Goal: Information Seeking & Learning: Check status

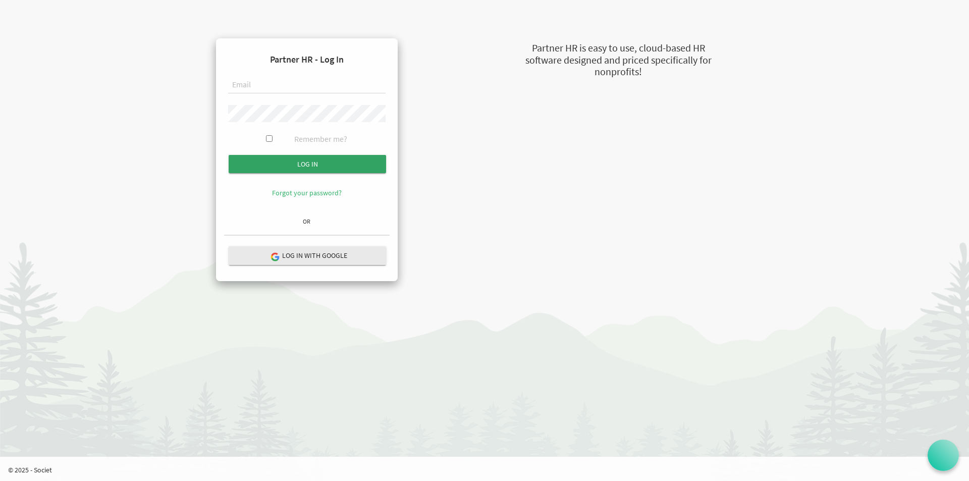
type input "cheryl@uics.ca"
click at [260, 159] on input "Log in" at bounding box center [307, 164] width 157 height 18
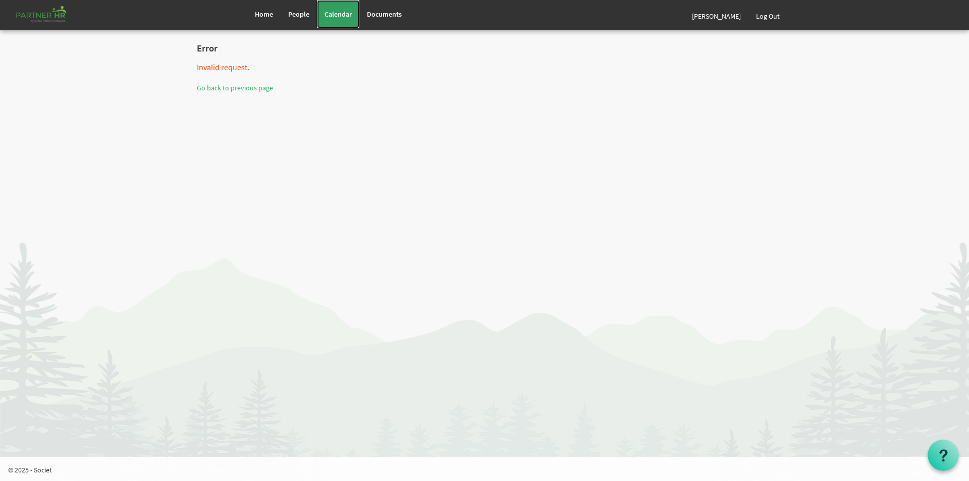
click at [330, 9] on link "Calendar" at bounding box center [338, 14] width 42 height 28
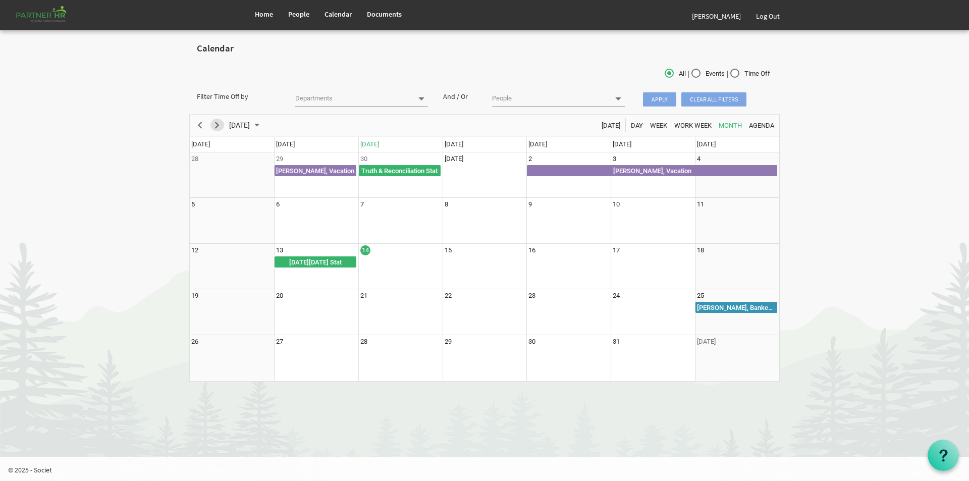
click at [220, 126] on span "Next" at bounding box center [217, 125] width 12 height 13
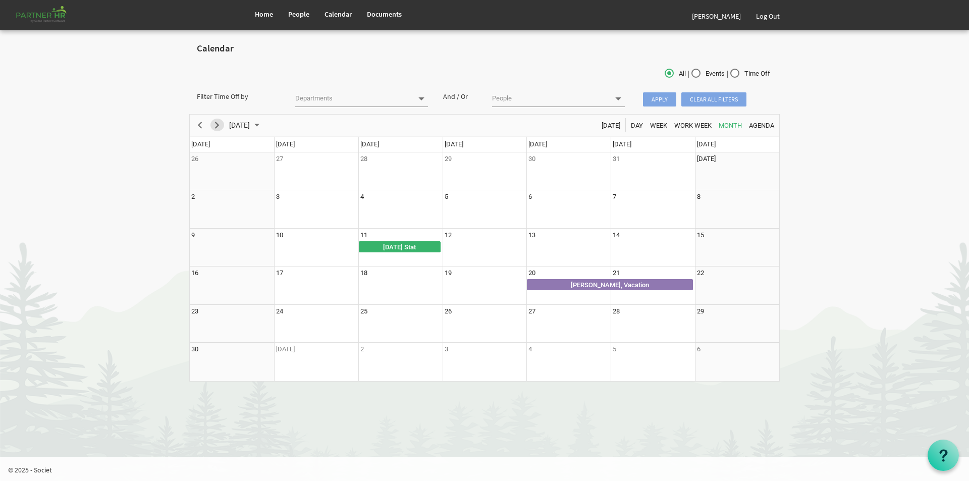
click at [220, 126] on span "Next" at bounding box center [217, 125] width 12 height 13
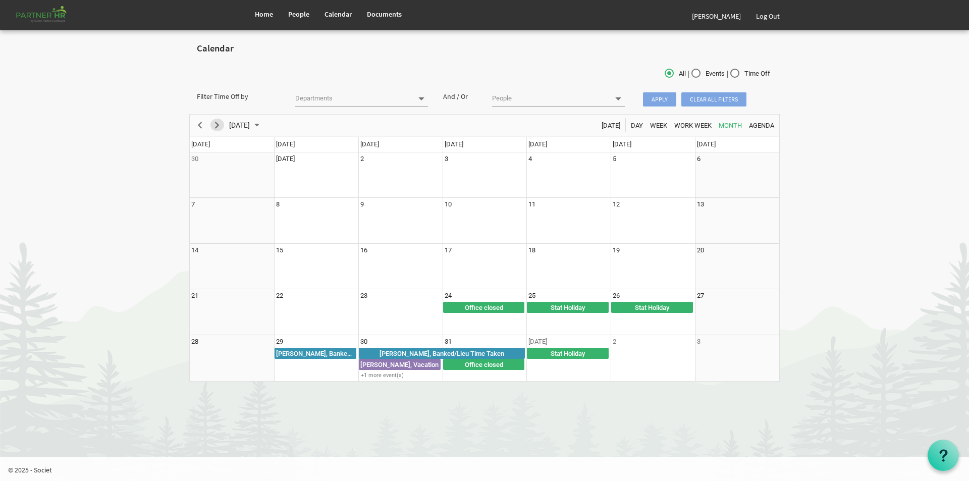
click at [220, 126] on span "Next" at bounding box center [217, 125] width 12 height 13
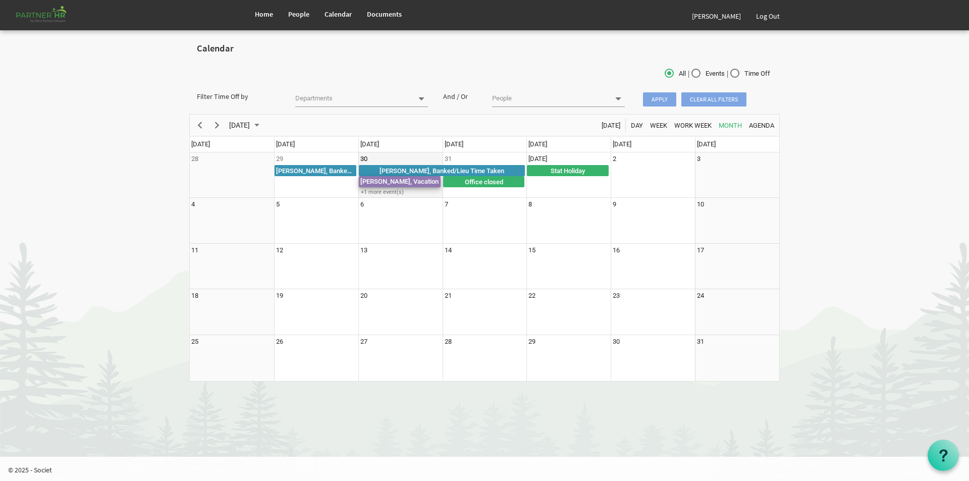
click at [399, 182] on div "[PERSON_NAME], Vacation" at bounding box center [400, 181] width 82 height 11
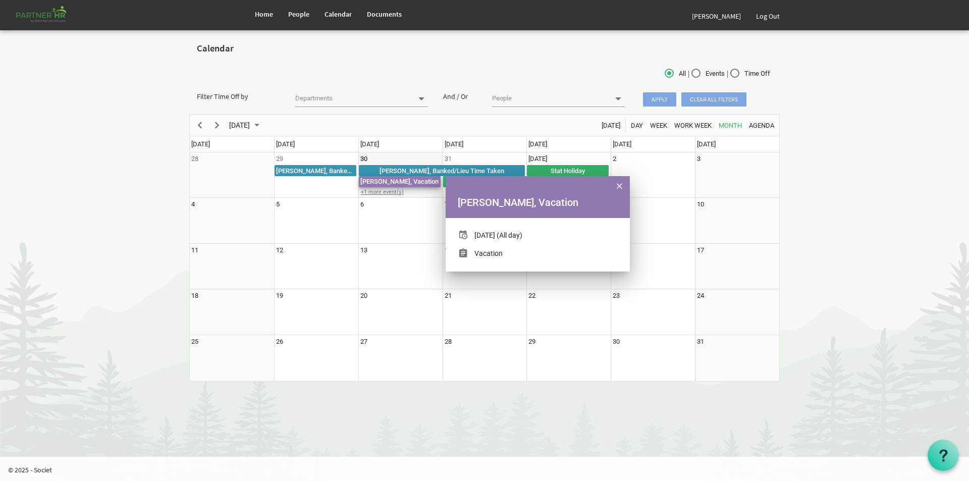
click at [396, 189] on div "+1 more event(s)" at bounding box center [400, 192] width 83 height 8
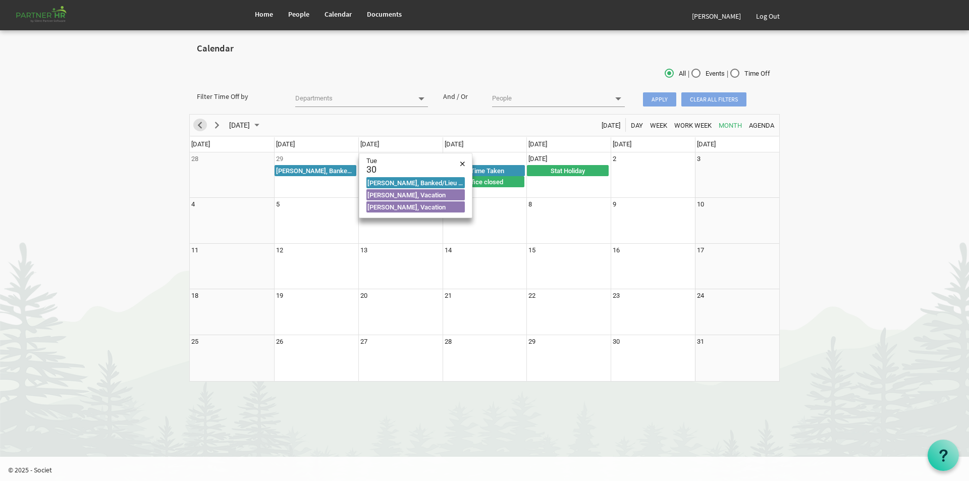
click at [198, 121] on span "Previous" at bounding box center [200, 125] width 12 height 13
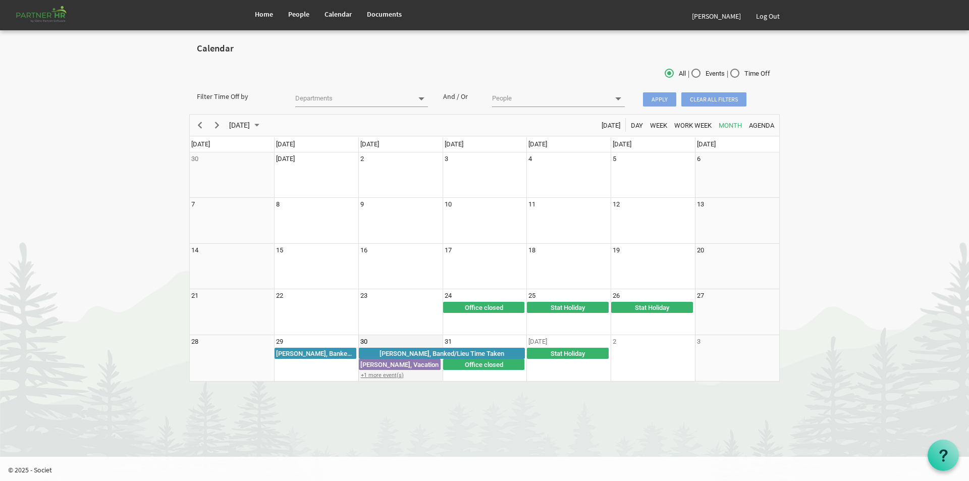
click at [385, 372] on div "+1 more event(s)" at bounding box center [400, 375] width 83 height 8
click at [817, 259] on body "Home People Calendar" at bounding box center [484, 195] width 969 height 391
click at [201, 128] on span "Previous" at bounding box center [200, 125] width 12 height 13
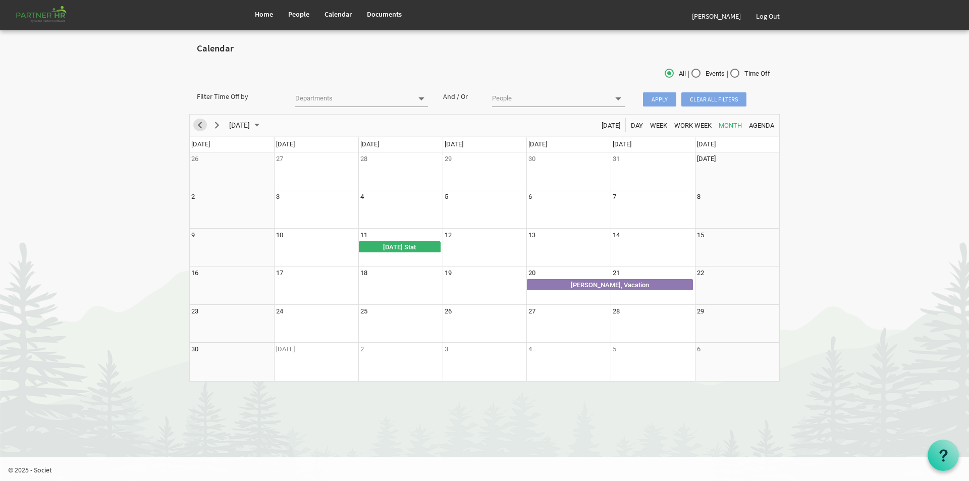
click at [201, 128] on span "Previous" at bounding box center [200, 125] width 12 height 13
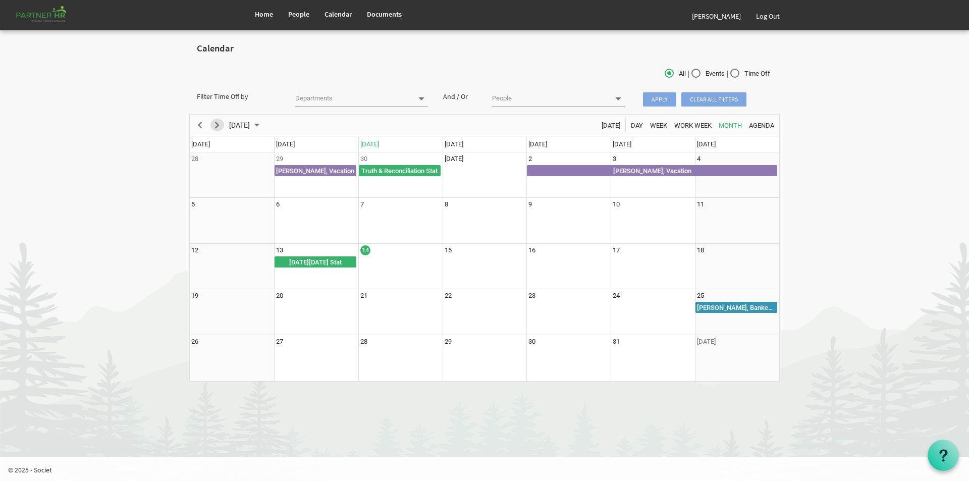
click at [218, 127] on span "Next" at bounding box center [217, 125] width 12 height 13
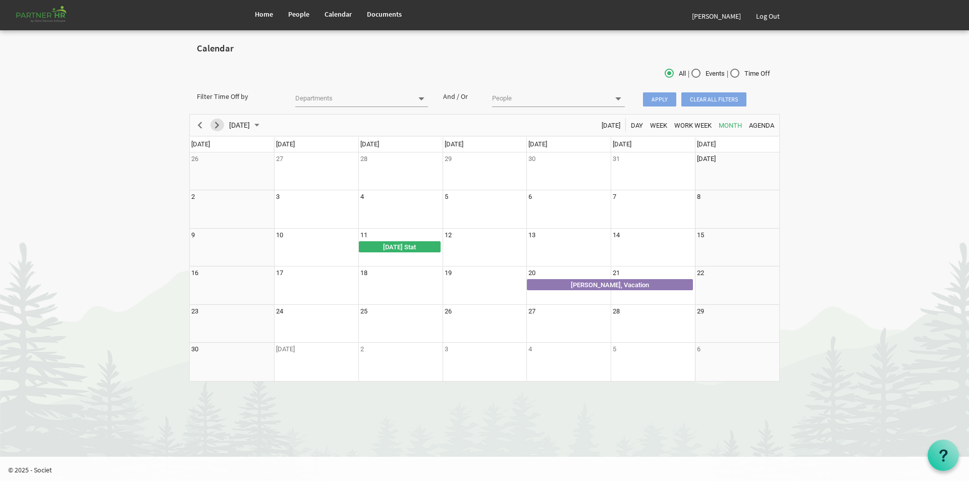
click at [212, 121] on span "Next" at bounding box center [217, 125] width 12 height 13
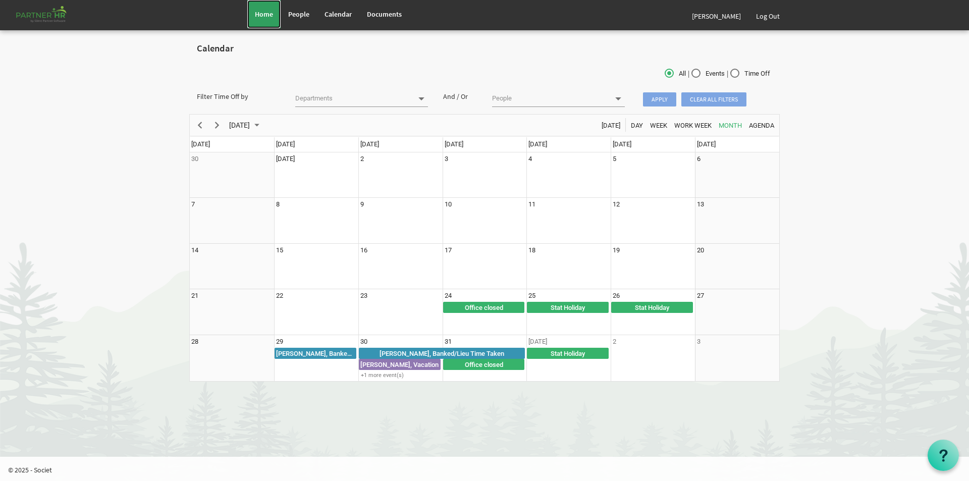
click at [265, 16] on span "Home" at bounding box center [264, 14] width 18 height 9
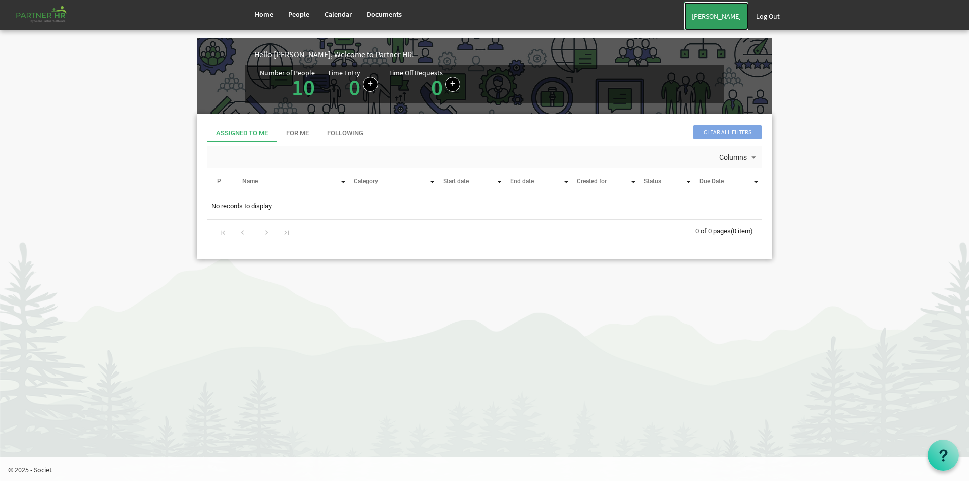
click at [734, 18] on link "[PERSON_NAME]" at bounding box center [716, 16] width 64 height 28
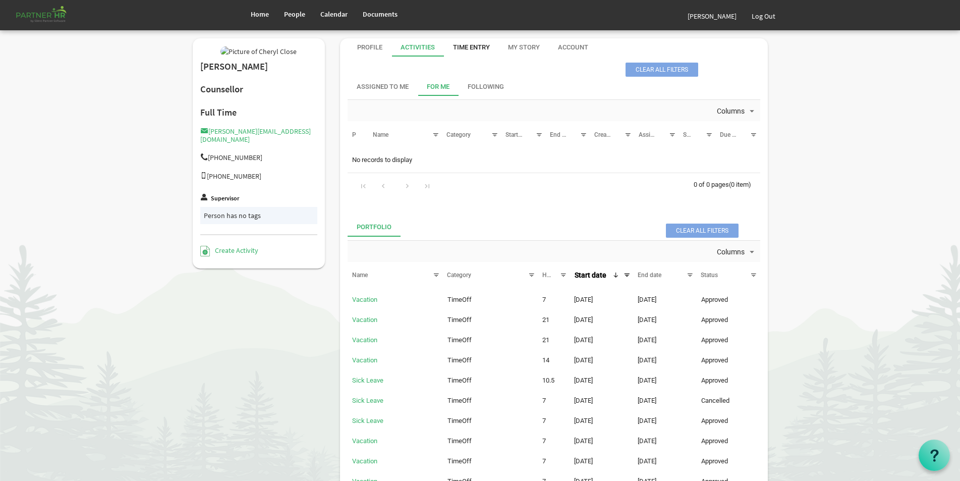
click at [463, 49] on div "Time Entry" at bounding box center [471, 48] width 37 height 10
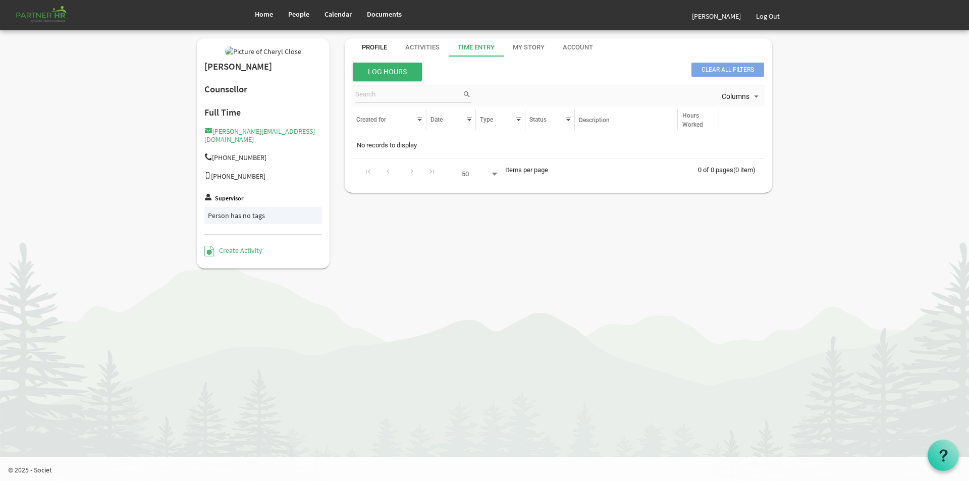
click at [368, 49] on div "Profile" at bounding box center [374, 48] width 25 height 10
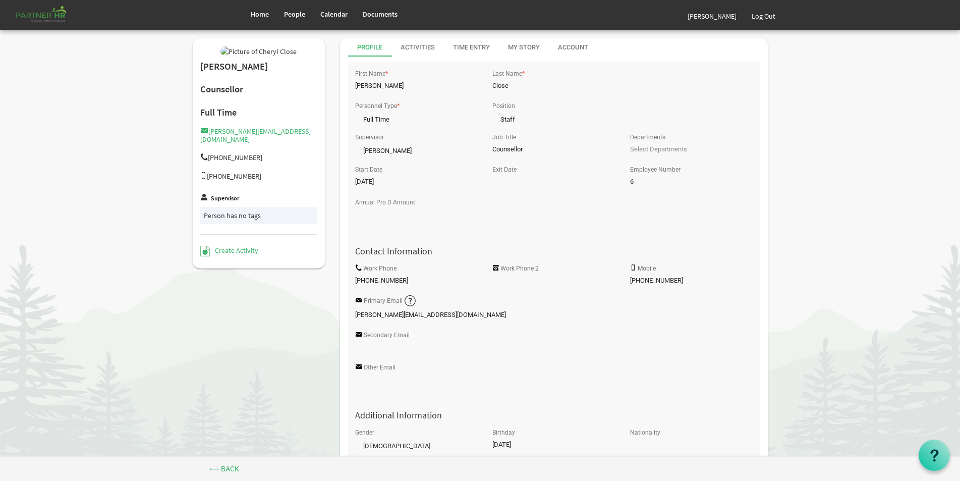
scroll to position [252, 0]
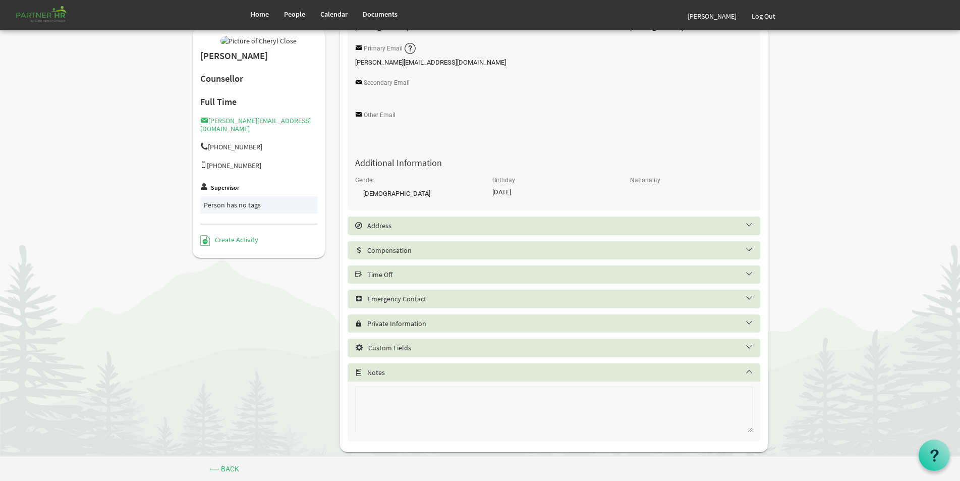
click at [439, 269] on div "Time Off" at bounding box center [554, 274] width 413 height 18
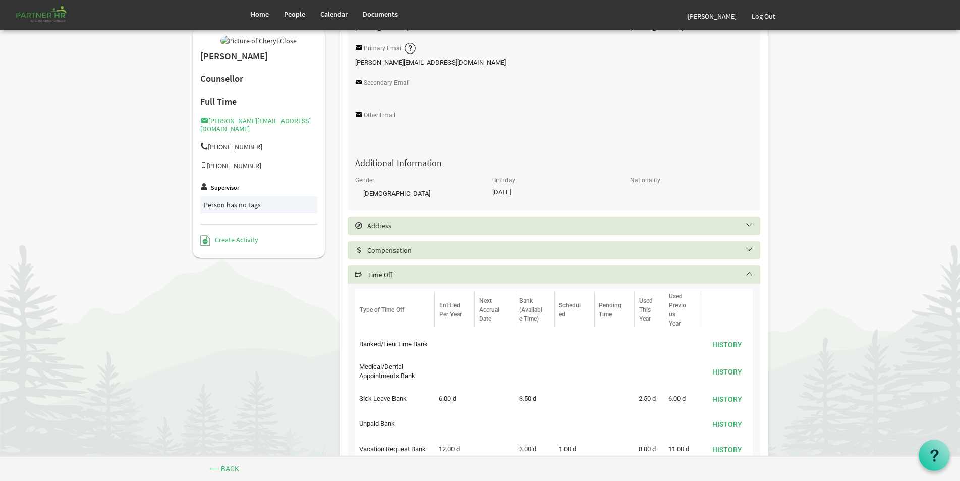
scroll to position [454, 0]
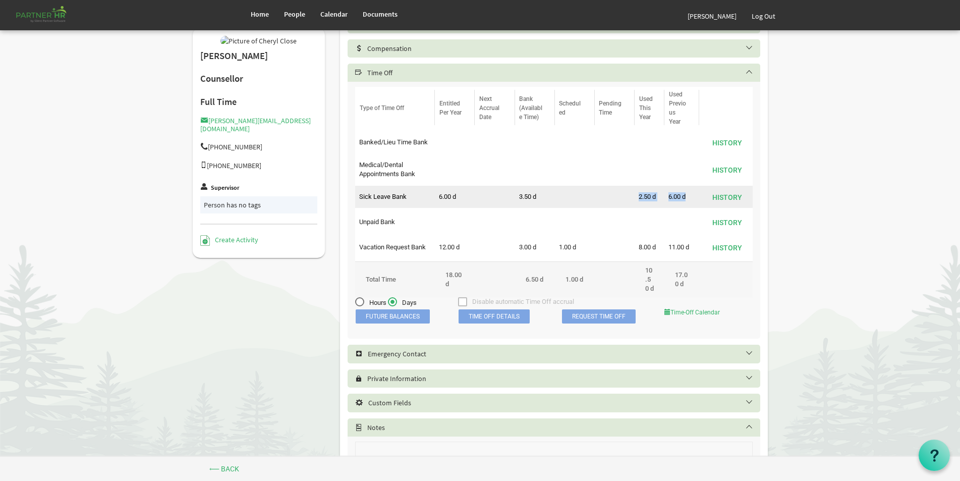
drag, startPoint x: 639, startPoint y: 196, endPoint x: 690, endPoint y: 195, distance: 51.0
click at [690, 195] on tr "38 4190 true Time off was approved Sick Leave Bank 6.00 d 3.50 d 2.50 d 6.00 d …" at bounding box center [554, 197] width 398 height 22
click at [690, 195] on td "6.00 d" at bounding box center [681, 197] width 35 height 22
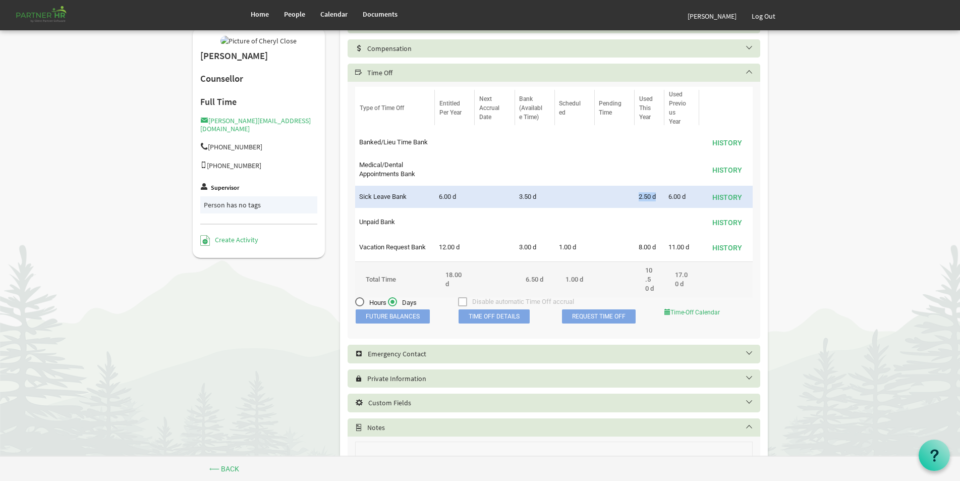
drag, startPoint x: 637, startPoint y: 196, endPoint x: 662, endPoint y: 195, distance: 25.2
click at [662, 195] on td "2.50 d" at bounding box center [650, 197] width 30 height 22
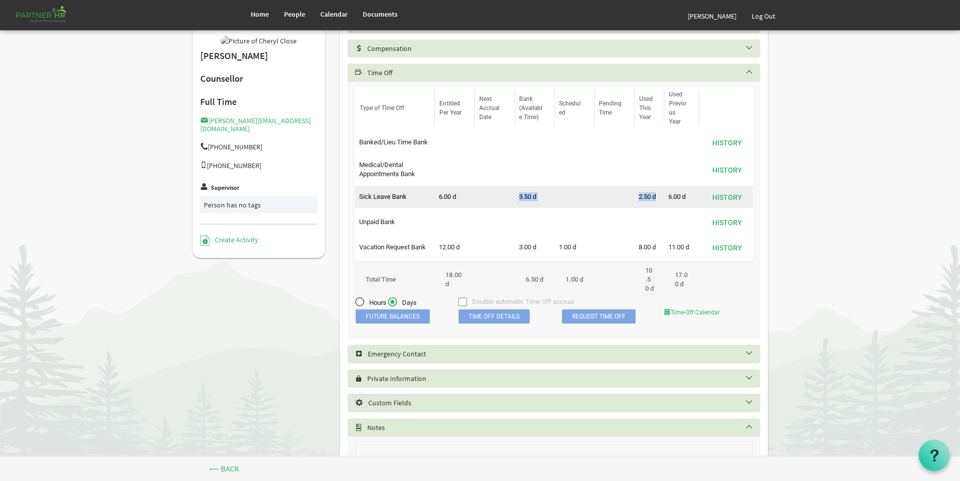
drag, startPoint x: 506, startPoint y: 197, endPoint x: 660, endPoint y: 198, distance: 154.9
click at [660, 198] on tr "38 4190 true Time off was approved Sick Leave Bank 6.00 d 3.50 d 2.50 d 6.00 d …" at bounding box center [554, 197] width 398 height 22
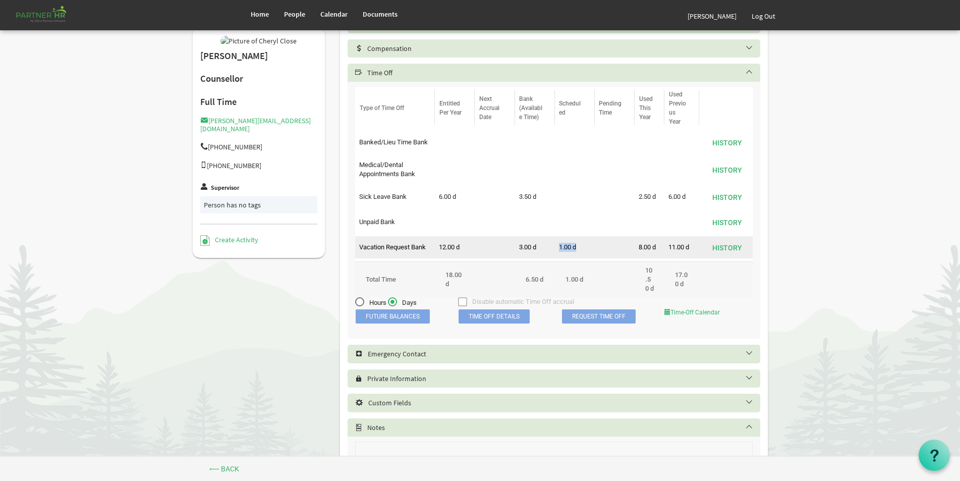
drag, startPoint x: 556, startPoint y: 249, endPoint x: 588, endPoint y: 249, distance: 31.3
click at [588, 249] on td "1.00 d" at bounding box center [575, 247] width 40 height 22
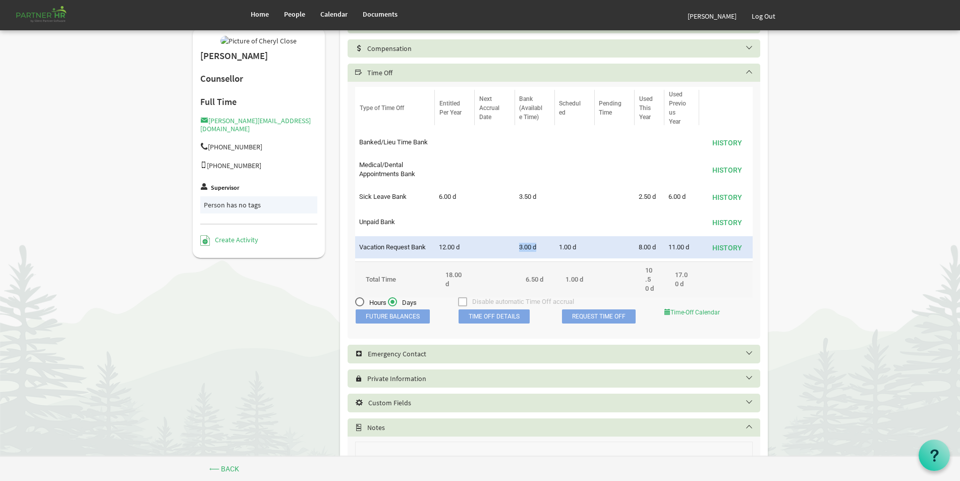
drag, startPoint x: 518, startPoint y: 246, endPoint x: 550, endPoint y: 247, distance: 31.8
click at [550, 247] on td "3.00 d" at bounding box center [535, 247] width 40 height 22
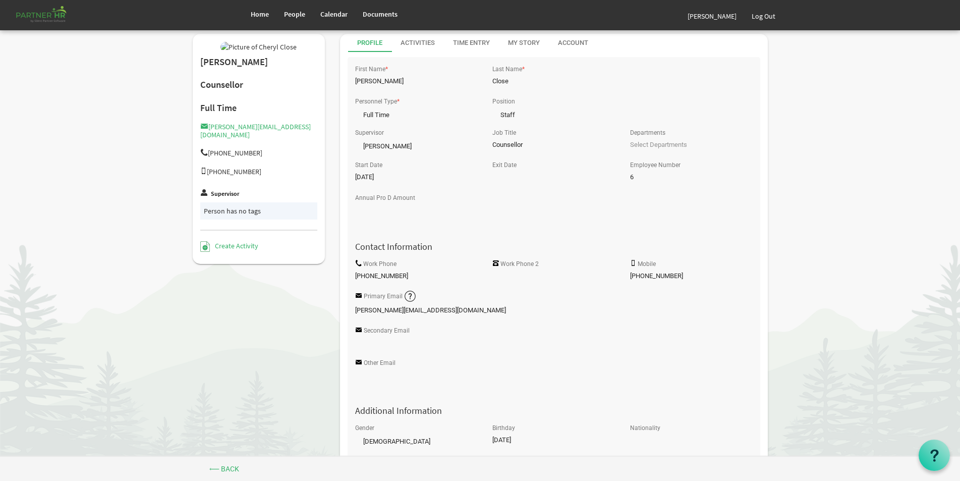
scroll to position [0, 0]
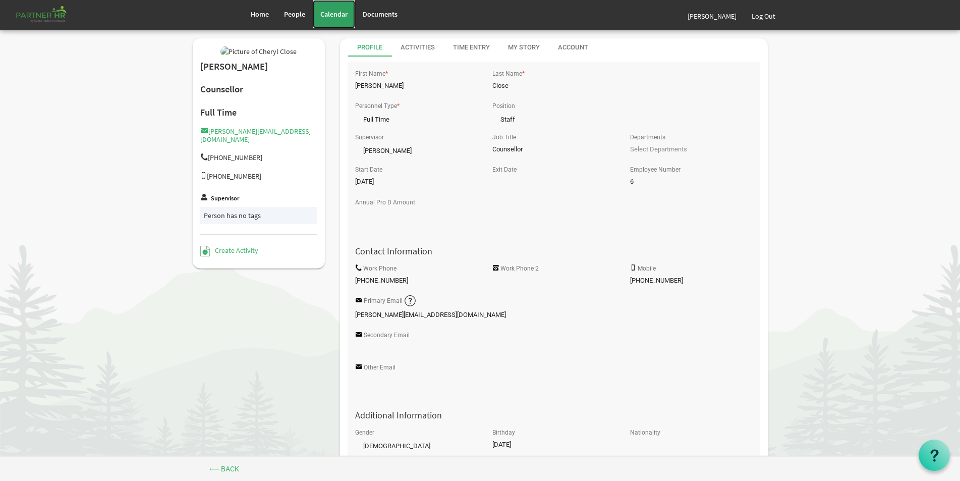
click at [321, 18] on span "Calendar" at bounding box center [333, 14] width 27 height 9
